Goal: Task Accomplishment & Management: Complete application form

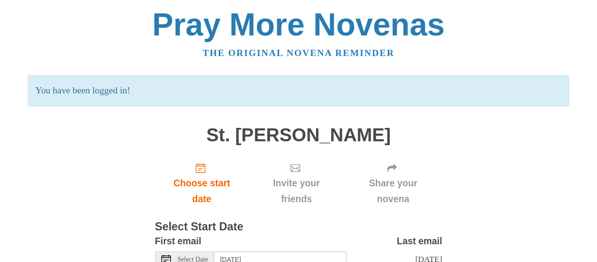
click at [202, 256] on span "Select Date" at bounding box center [193, 259] width 31 height 7
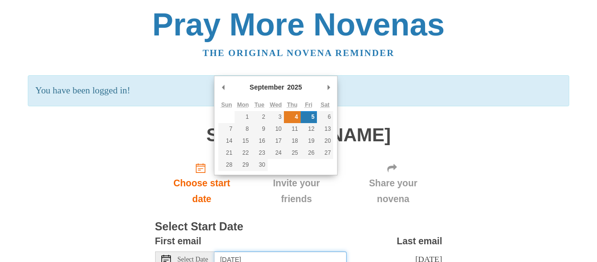
type input "[DATE]"
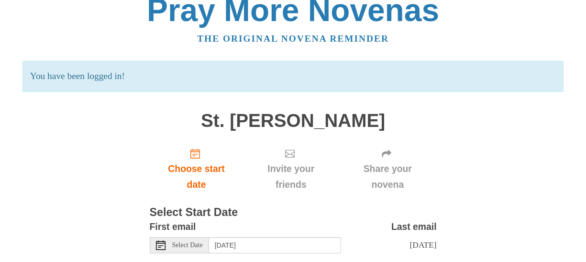
scroll to position [16, 0]
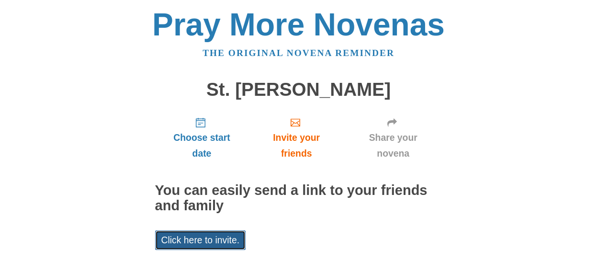
click at [180, 230] on link "Click here to invite." at bounding box center [200, 240] width 91 height 20
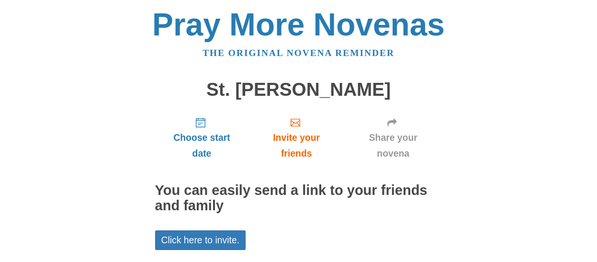
click at [485, 99] on div "Pray More Novenas The original novena reminder St. Jude Novena Choose start dat…" at bounding box center [299, 170] width 560 height 341
